Goal: Find specific page/section

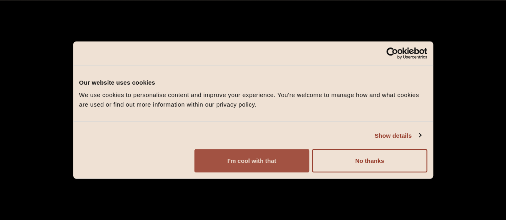
click at [309, 155] on button "I'm cool with that" at bounding box center [251, 160] width 115 height 23
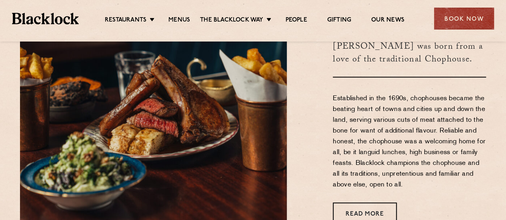
scroll to position [249, 0]
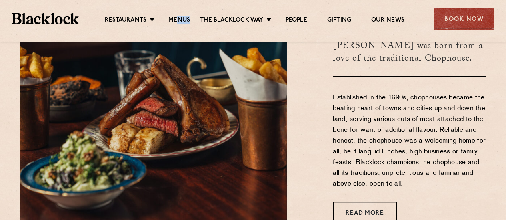
drag, startPoint x: 177, startPoint y: 15, endPoint x: 177, endPoint y: 25, distance: 10.0
click at [177, 25] on div "Restaurants Soho City Shoreditch Covent Garden Canary Wharf Manchester Birmingh…" at bounding box center [253, 18] width 506 height 36
click at [173, 19] on link "Menus" at bounding box center [179, 20] width 22 height 9
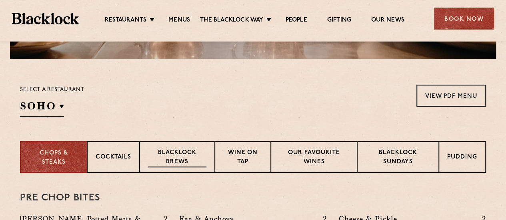
scroll to position [228, 0]
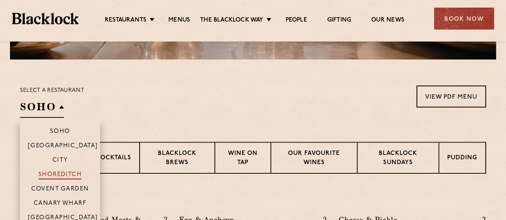
click at [70, 174] on p "Shoreditch" at bounding box center [60, 175] width 44 height 8
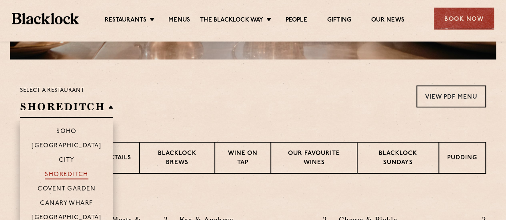
click at [71, 171] on p "Shoreditch" at bounding box center [67, 175] width 44 height 8
click at [77, 170] on li "Shoreditch" at bounding box center [66, 174] width 93 height 14
click at [76, 175] on p "Shoreditch" at bounding box center [67, 175] width 44 height 8
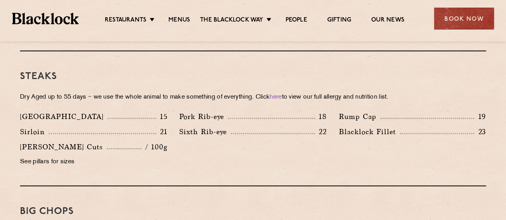
scroll to position [742, 0]
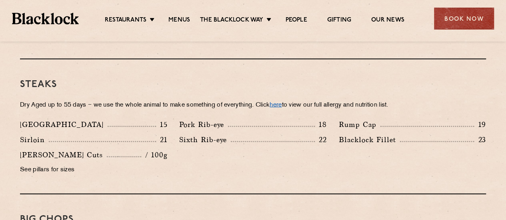
click at [279, 102] on link "here" at bounding box center [275, 105] width 12 height 6
